Goal: Task Accomplishment & Management: Use online tool/utility

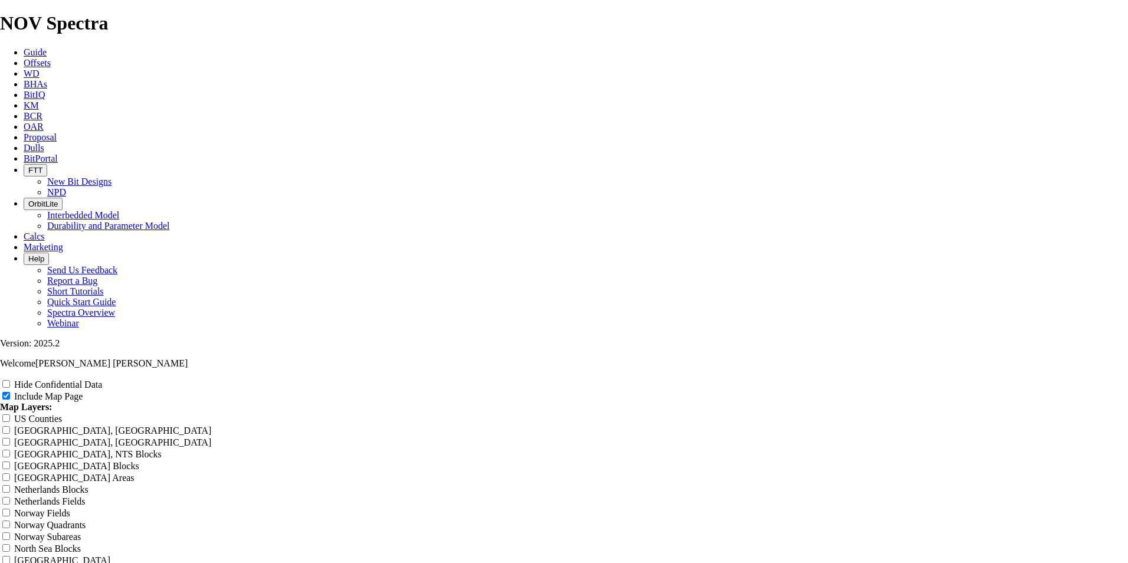
scroll to position [942, 0]
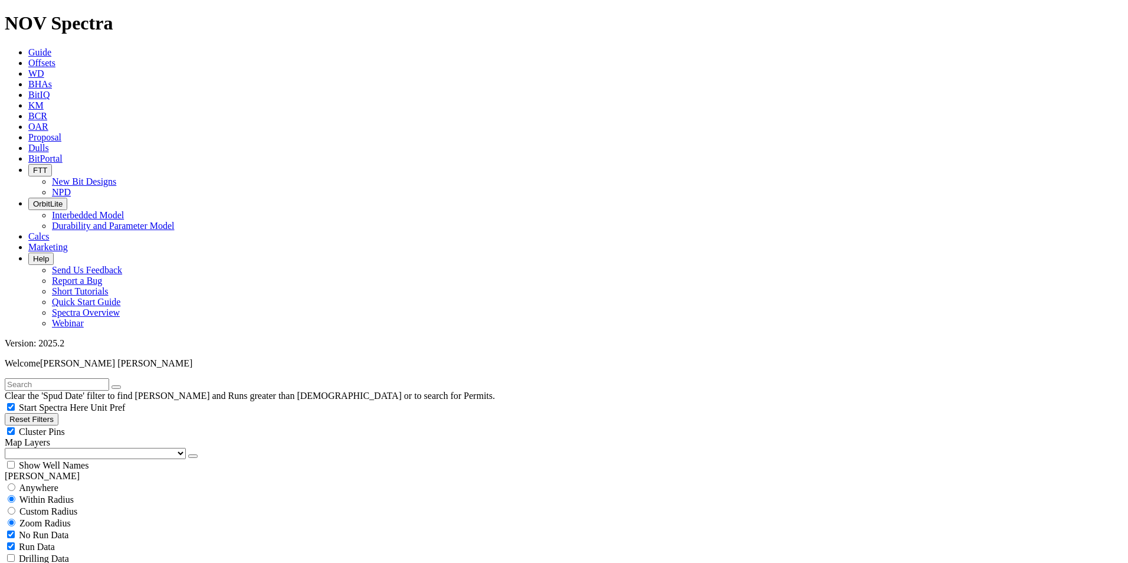
click at [46, 413] on button "Reset Filters" at bounding box center [32, 419] width 54 height 12
click at [40, 413] on button "Reset Filters" at bounding box center [32, 419] width 54 height 12
click at [15, 483] on input "radio" at bounding box center [12, 487] width 8 height 8
radio input "true"
radio input "false"
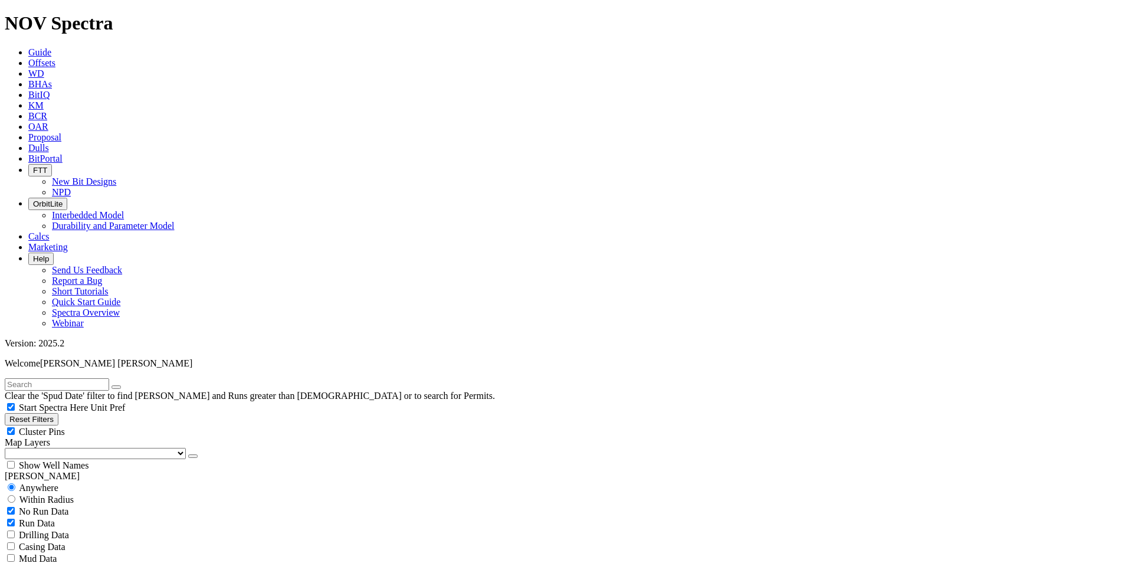
click at [70, 378] on input "text" at bounding box center [57, 384] width 104 height 12
paste input "B443-01"
type input "B443-01"
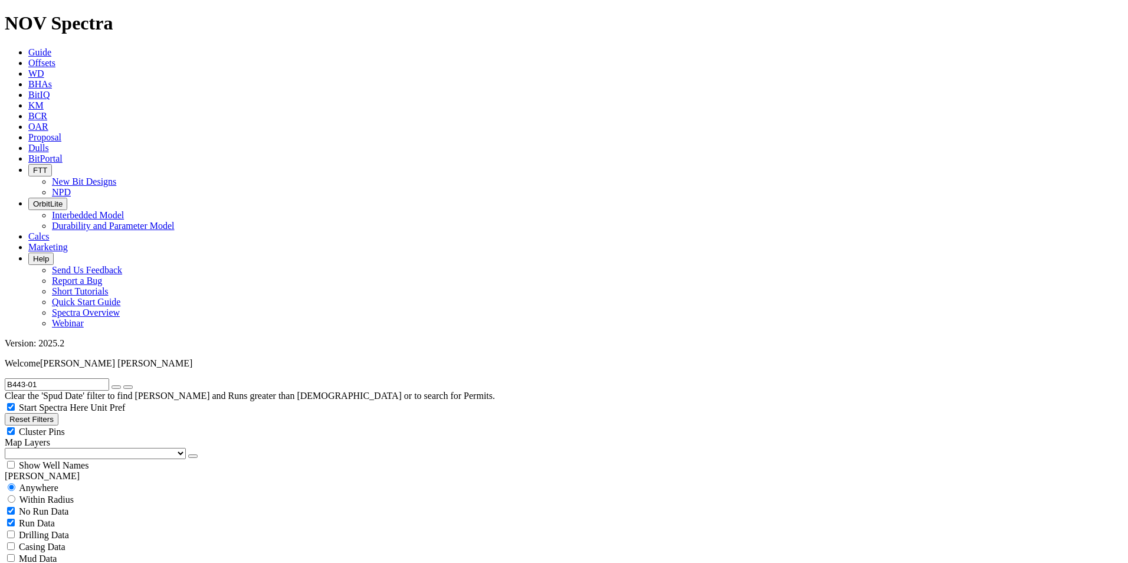
type input "[DATE]"
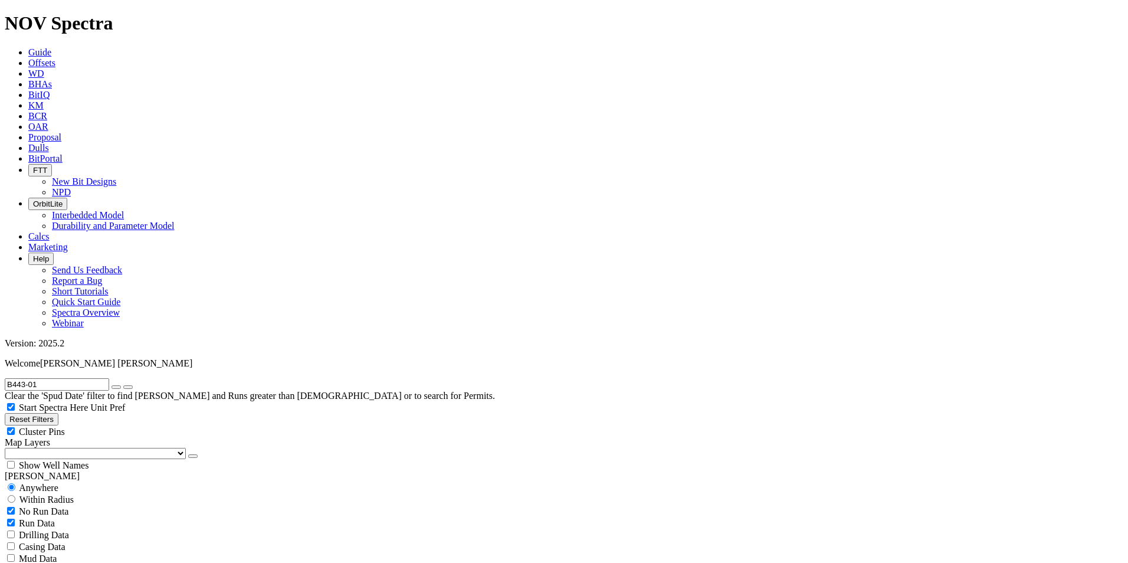
radio input "false"
radio input "true"
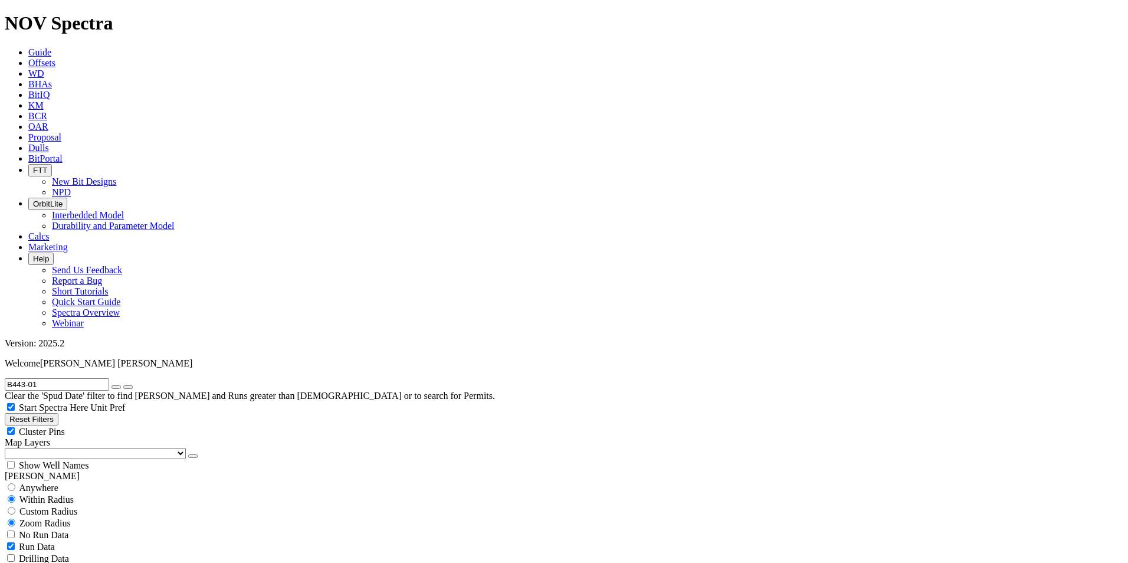
checkbox input "false"
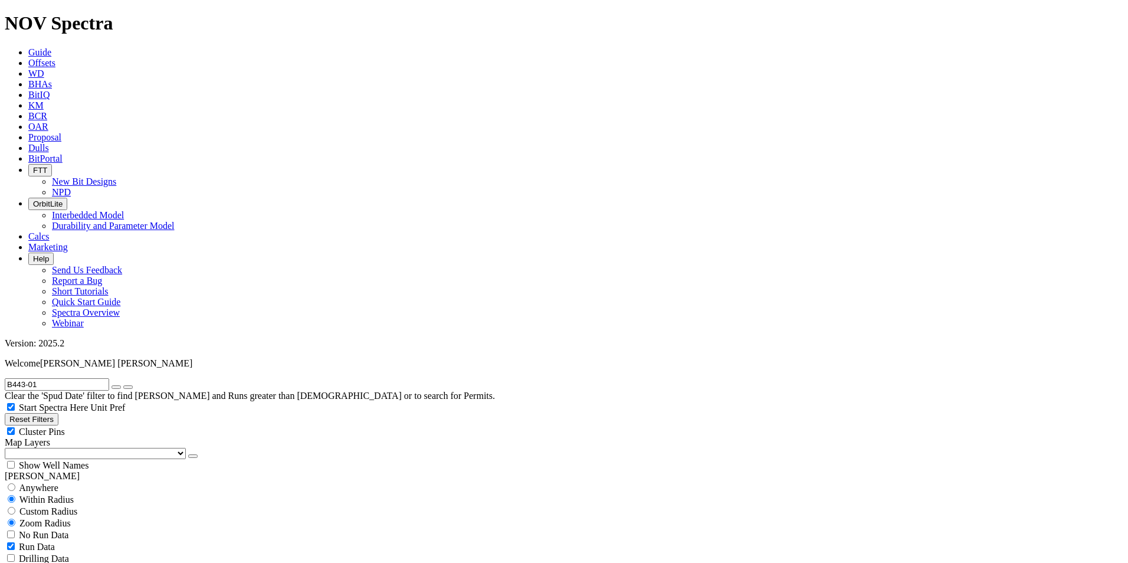
scroll to position [2443, 0]
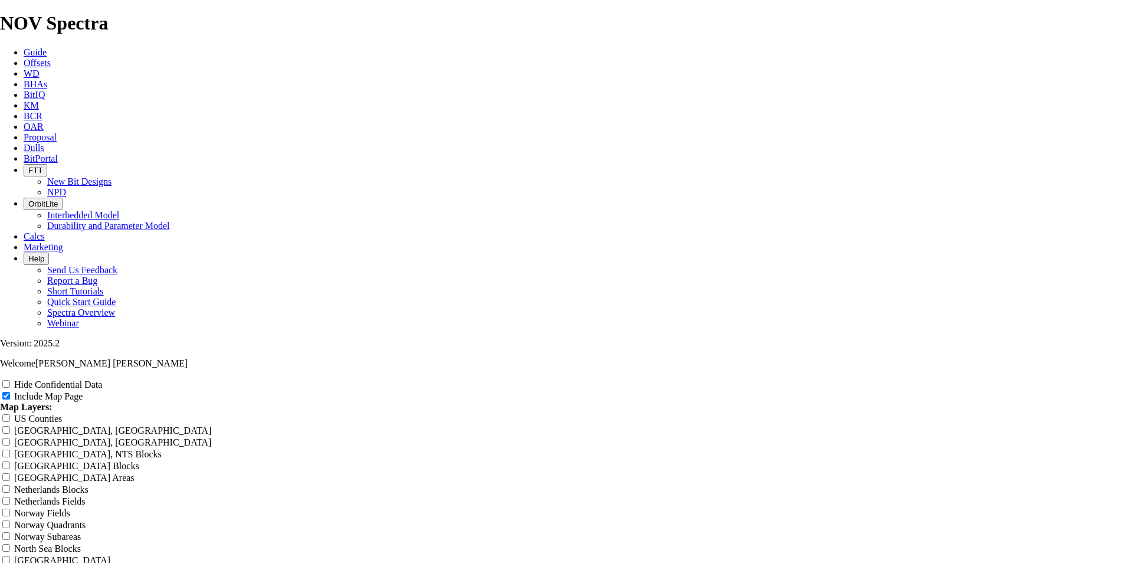
scroll to position [1338, 0]
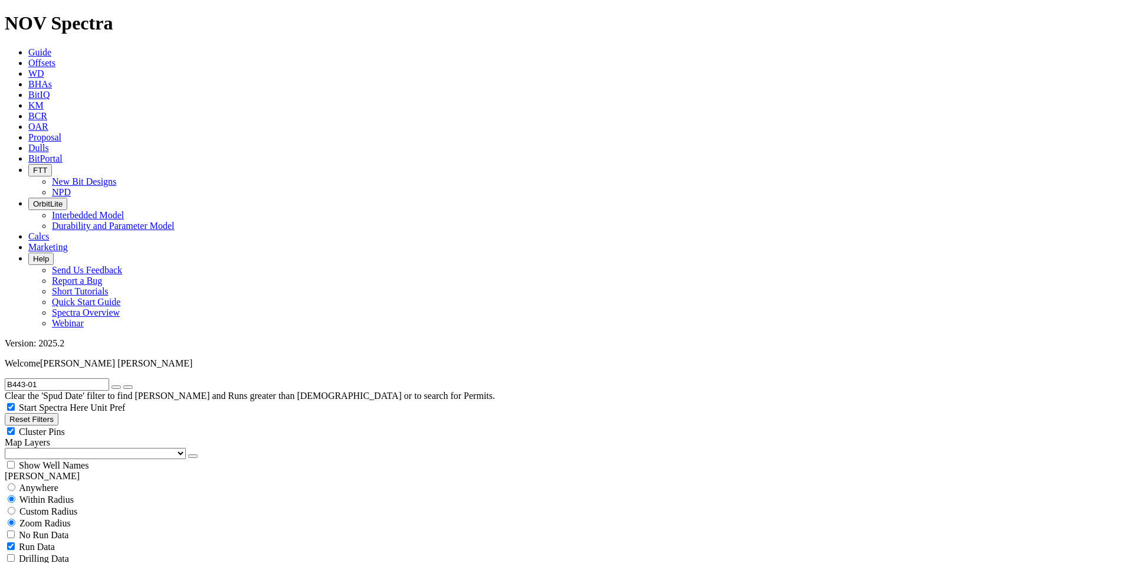
scroll to position [551, 0]
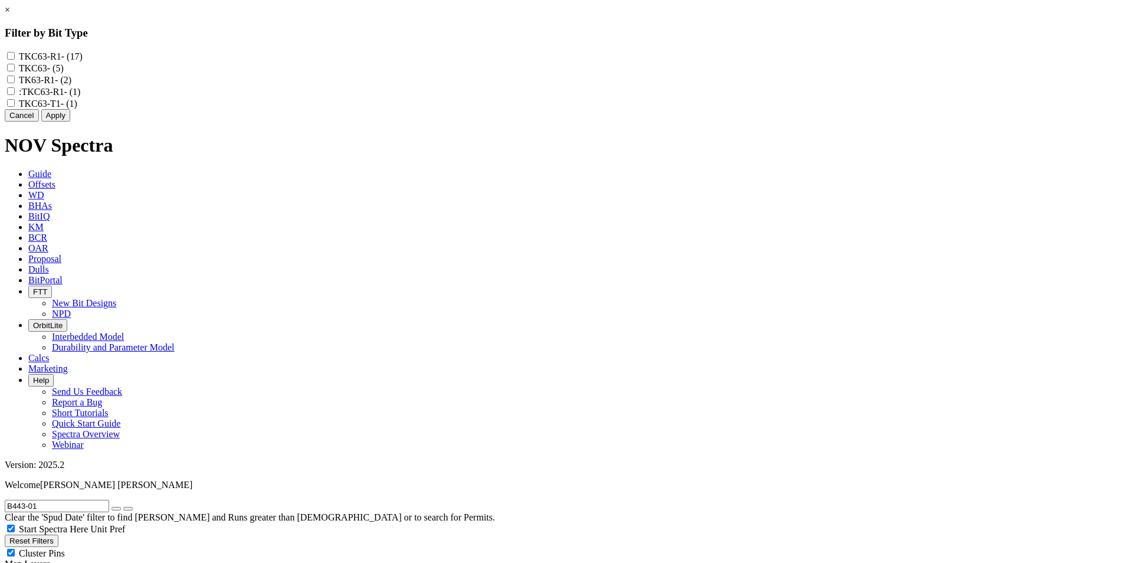
click at [15, 83] on input "TK63-R1 - (2)" at bounding box center [11, 80] width 8 height 8
checkbox input "true"
click at [15, 71] on input "TKC63 - (5)" at bounding box center [11, 68] width 8 height 8
checkbox input "true"
click at [15, 56] on input "TKC63-R1 - (17)" at bounding box center [11, 56] width 8 height 8
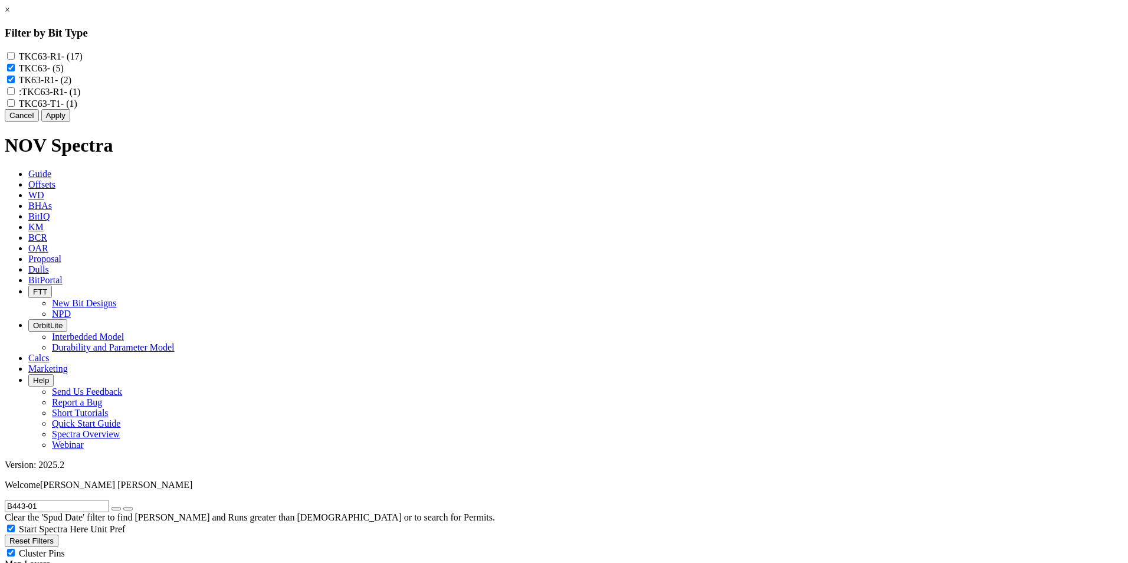
checkbox input "true"
click at [15, 95] on input ":TKC63-R1 - (1)" at bounding box center [11, 91] width 8 height 8
checkbox input "true"
click at [15, 107] on input "TKC63-T1 - (1)" at bounding box center [11, 103] width 8 height 8
checkbox input "true"
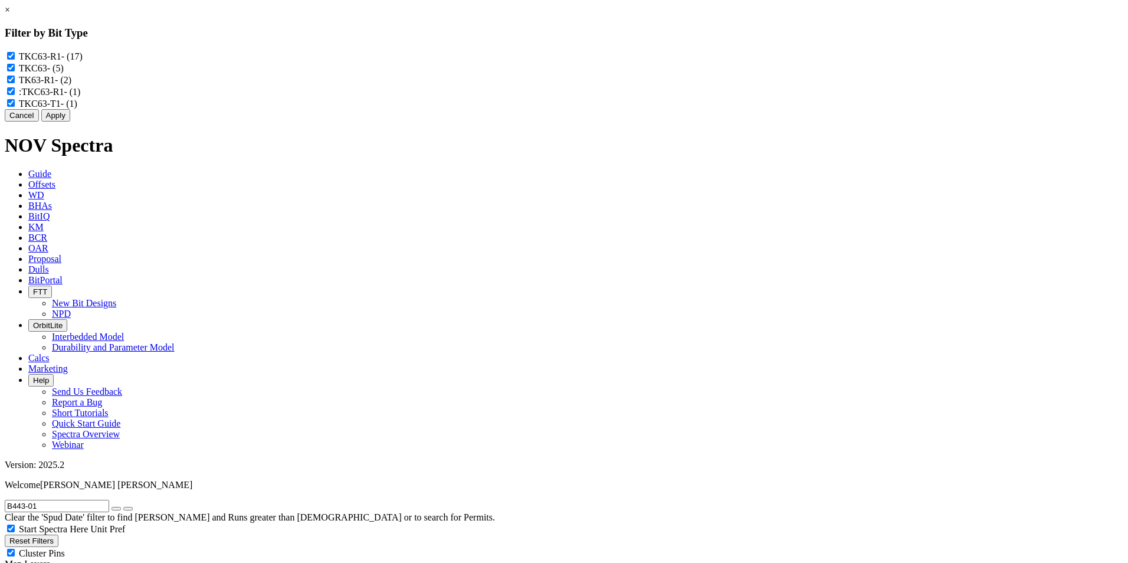
click at [70, 122] on button "Apply" at bounding box center [55, 115] width 29 height 12
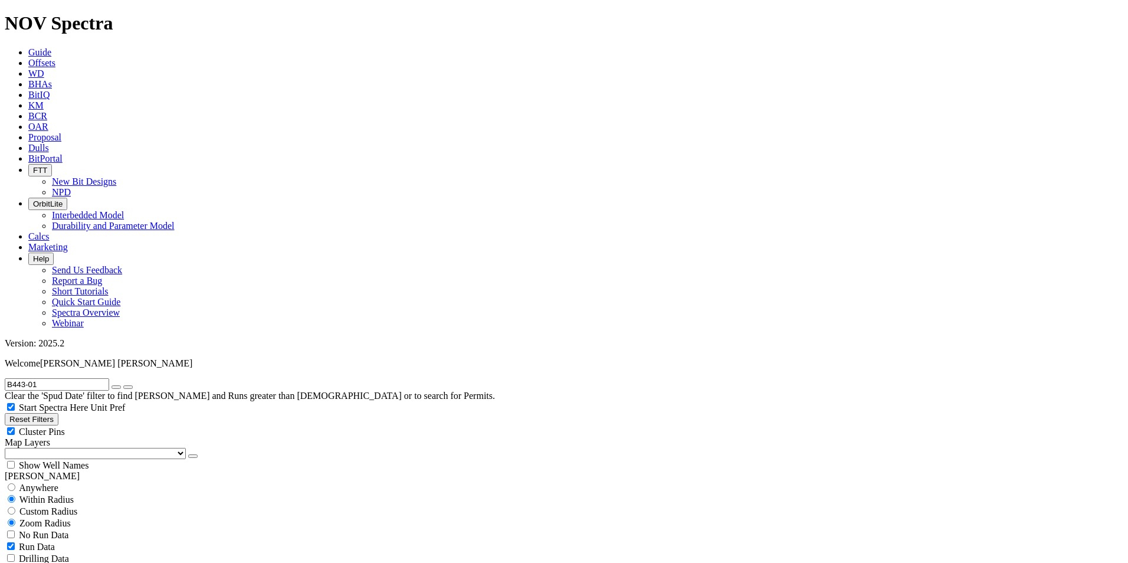
drag, startPoint x: 874, startPoint y: 485, endPoint x: 873, endPoint y: 412, distance: 73.2
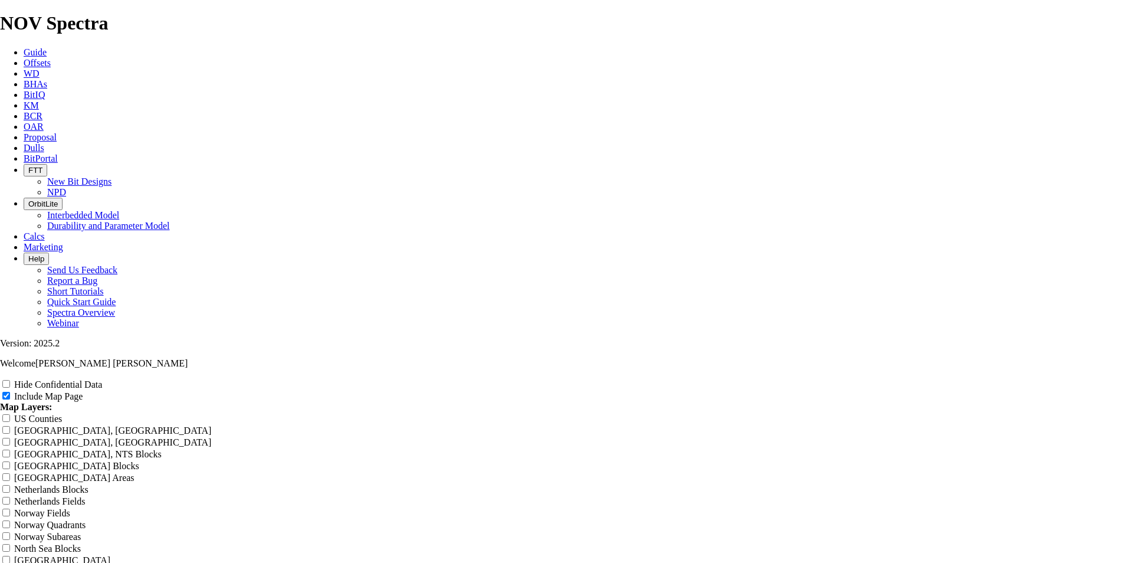
scroll to position [1495, 0]
radio input "true"
